Goal: Find specific page/section: Find specific page/section

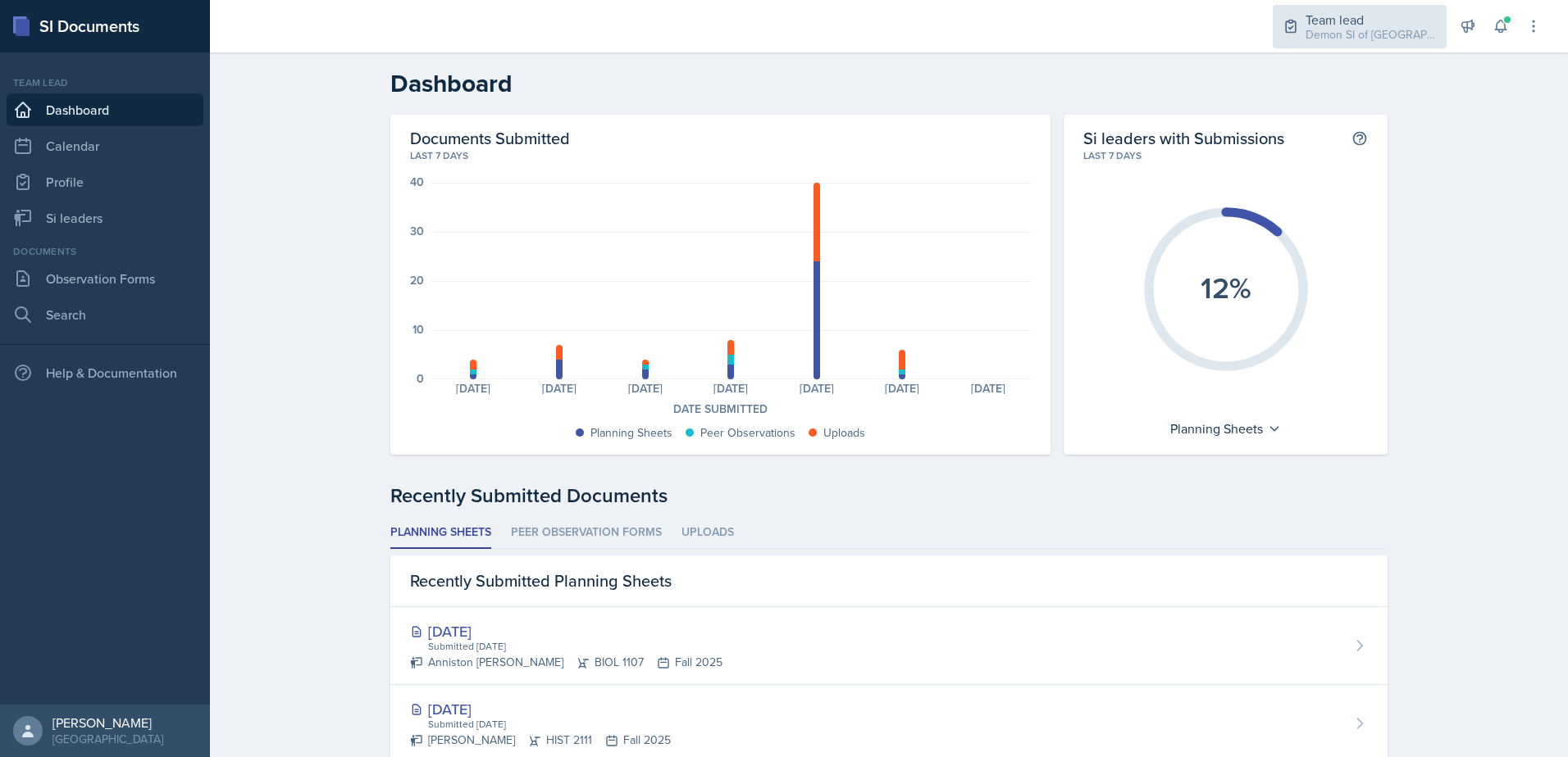
click at [1333, 11] on div "Team lead" at bounding box center [1371, 20] width 131 height 20
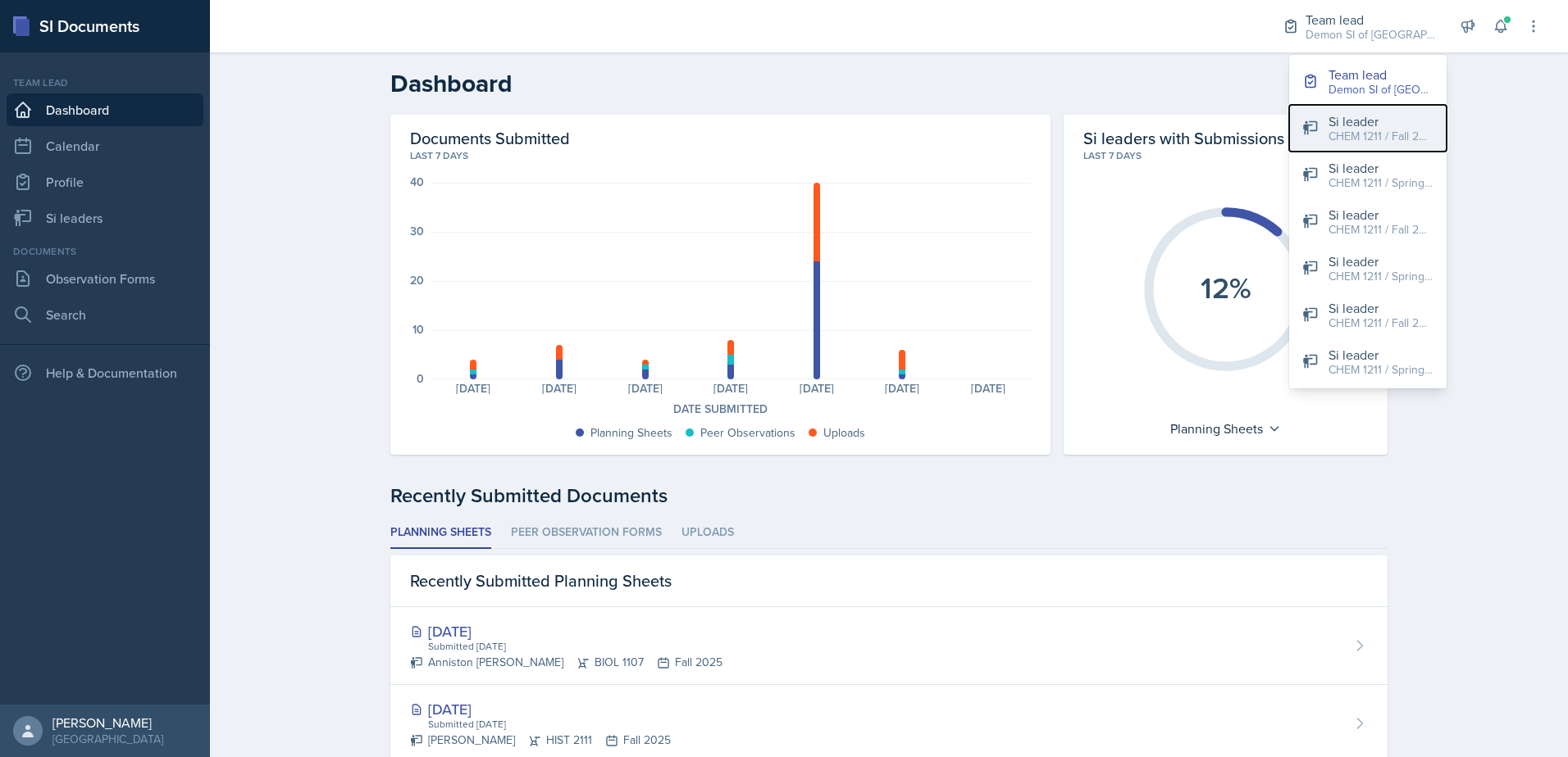
click at [1335, 134] on div "CHEM 1211 / Fall 2025" at bounding box center [1381, 136] width 105 height 17
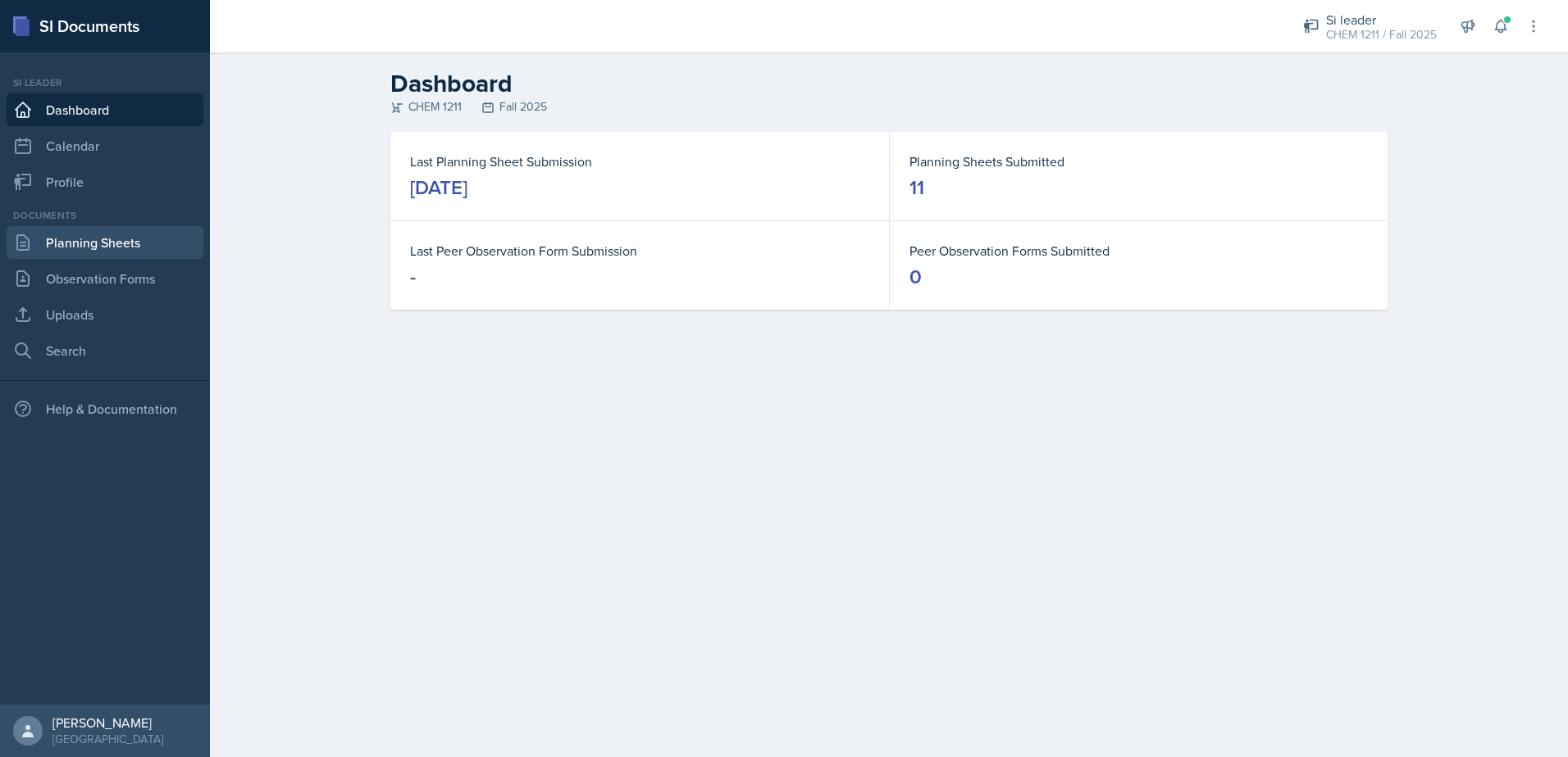
click at [141, 249] on link "Planning Sheets" at bounding box center [105, 242] width 197 height 32
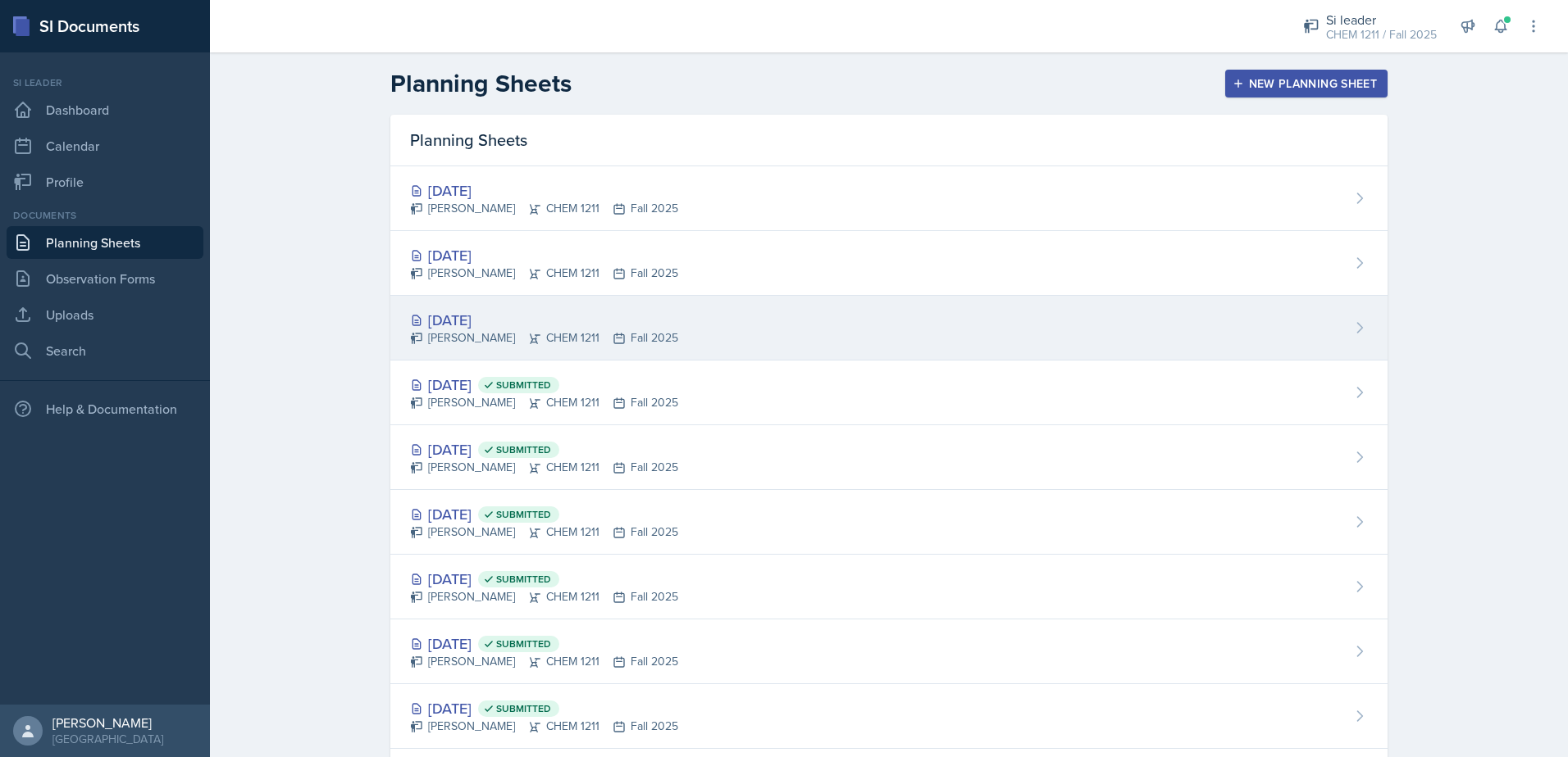
click at [444, 321] on div "[DATE]" at bounding box center [544, 320] width 268 height 22
